Goal: Information Seeking & Learning: Check status

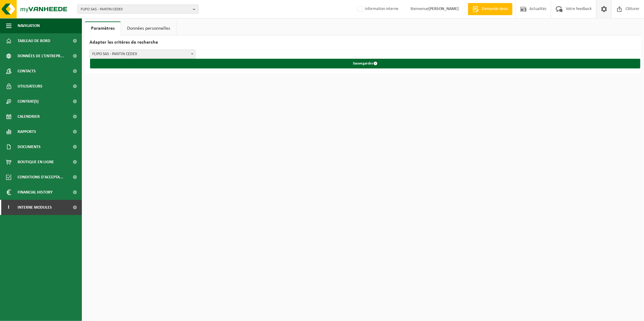
click at [155, 10] on span "FLIPO SAS - PANTIN CEDEX" at bounding box center [136, 9] width 110 height 9
click at [154, 20] on input "text" at bounding box center [138, 19] width 118 height 8
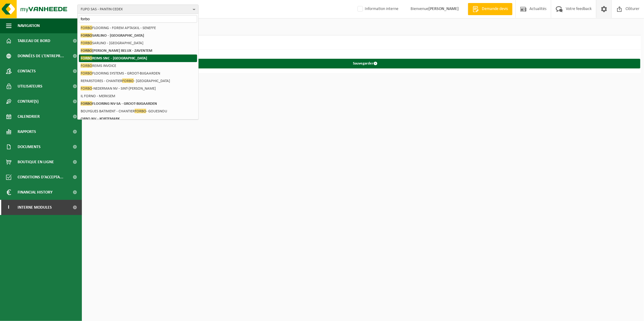
type input "forbo"
click at [147, 55] on li "FORBO REIMS SNC - REIMS" at bounding box center [138, 59] width 118 height 8
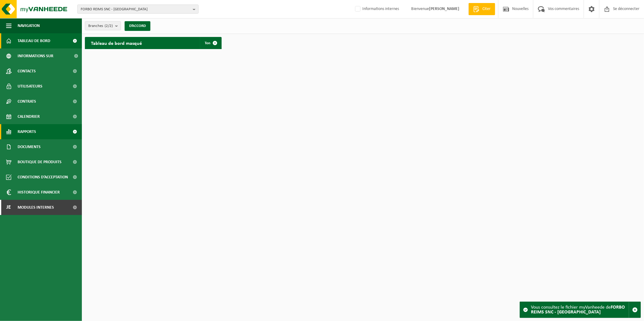
click at [26, 130] on span "Rapports" at bounding box center [27, 131] width 18 height 15
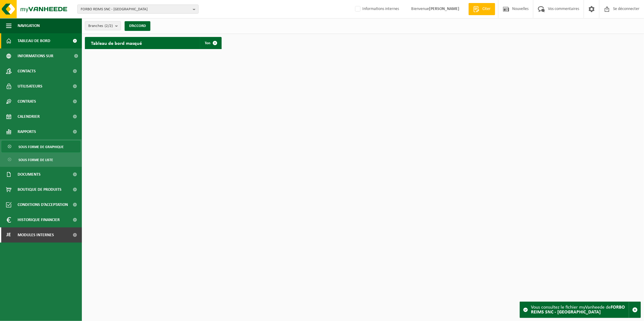
click at [30, 144] on span "Sous forme de graphique" at bounding box center [40, 147] width 45 height 12
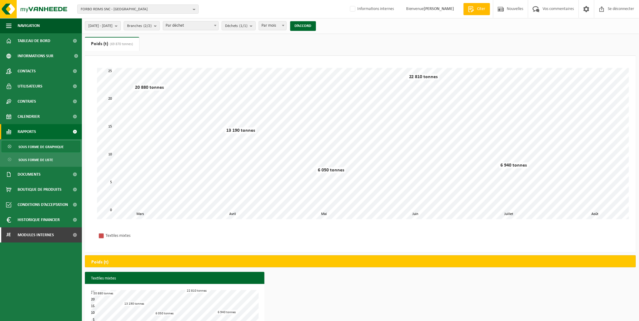
click at [121, 28] on button "[DATE] - [DATE]" at bounding box center [103, 25] width 36 height 9
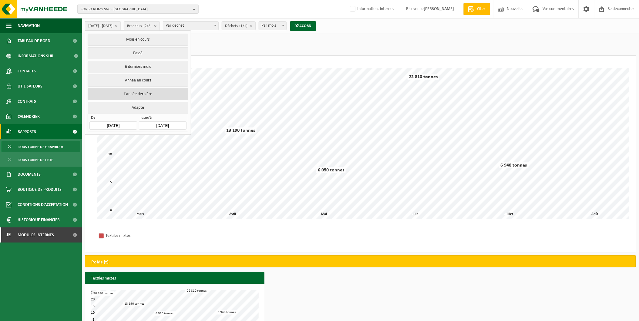
click at [141, 91] on button "L’année dernière" at bounding box center [138, 94] width 100 height 12
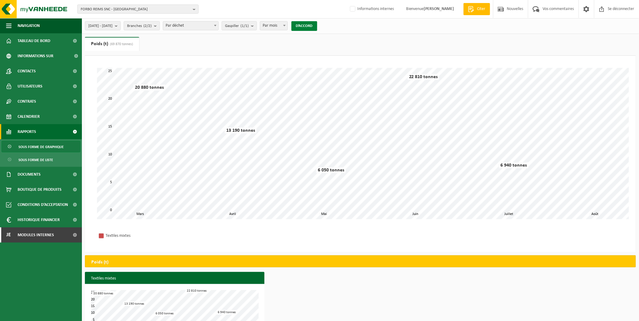
click at [317, 25] on button "D’ACCORD" at bounding box center [304, 26] width 26 height 10
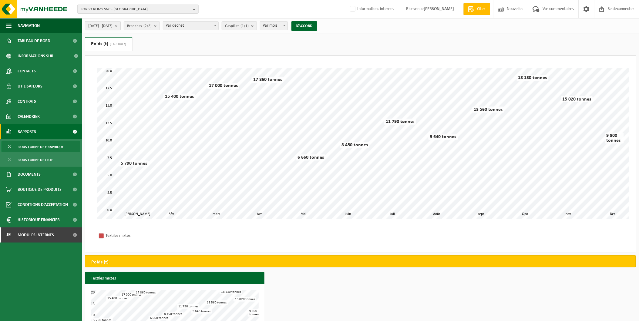
click at [120, 26] on b "submit" at bounding box center [117, 26] width 5 height 8
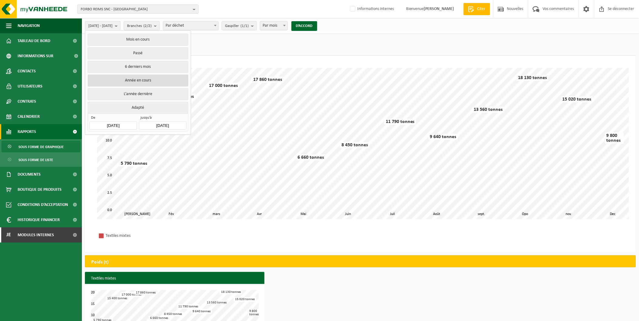
click at [138, 78] on button "Année en cours" at bounding box center [138, 81] width 100 height 12
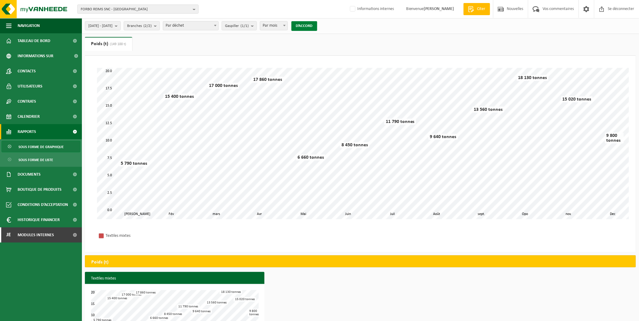
click at [316, 26] on button "D’ACCORD" at bounding box center [304, 26] width 26 height 10
